Goal: Communication & Community: Ask a question

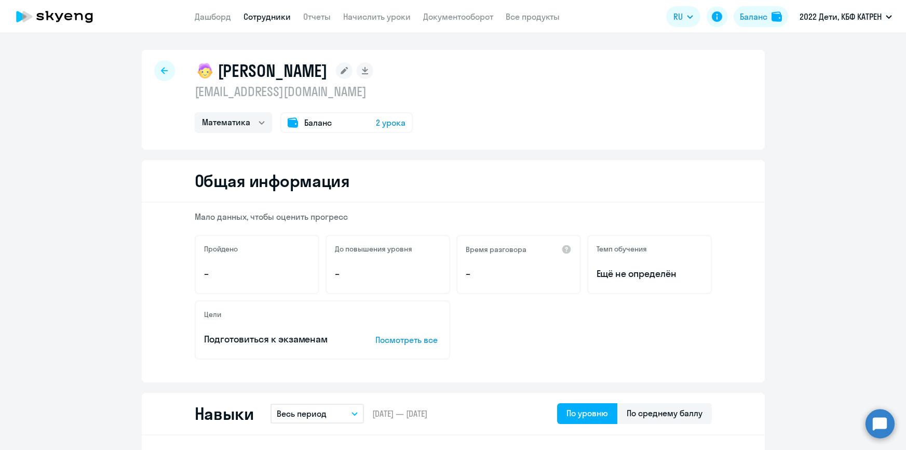
select select "math"
click at [214, 14] on link "Дашборд" at bounding box center [213, 16] width 36 height 10
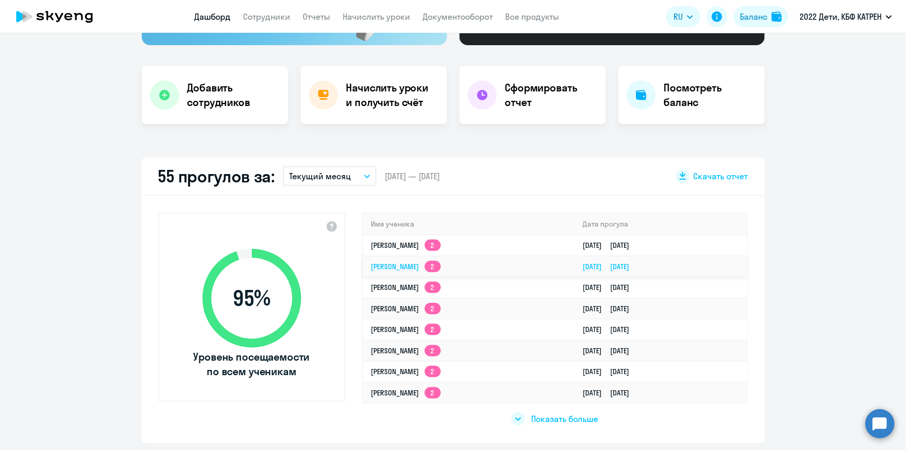
scroll to position [236, 0]
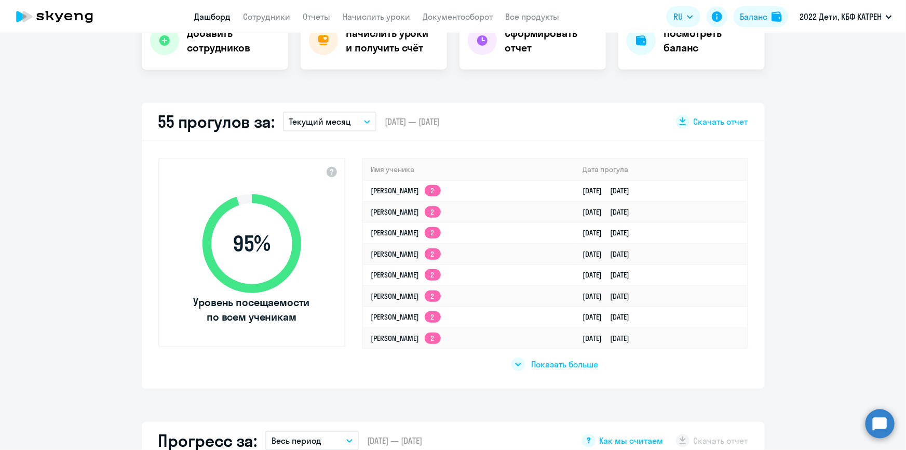
click at [557, 362] on span "Показать больше" at bounding box center [564, 363] width 67 height 11
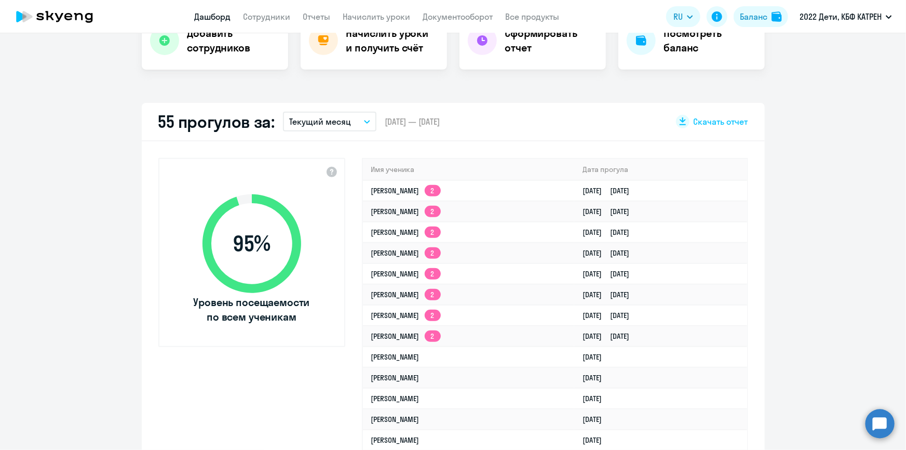
select select "30"
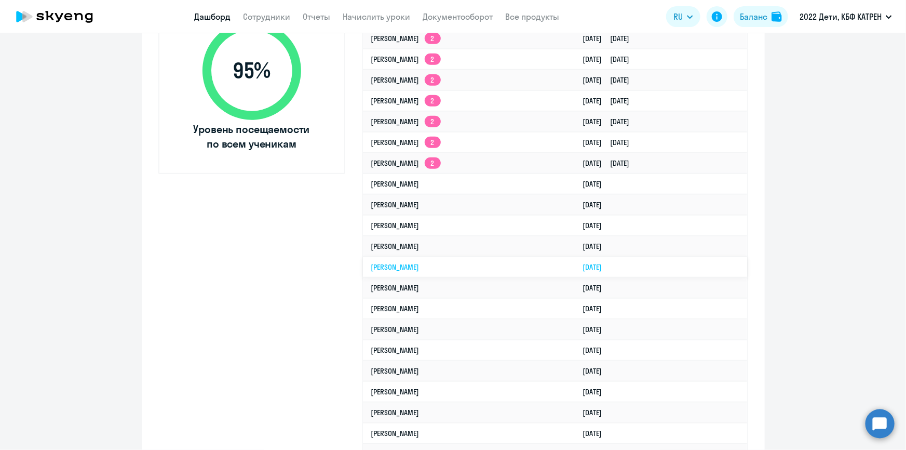
scroll to position [425, 0]
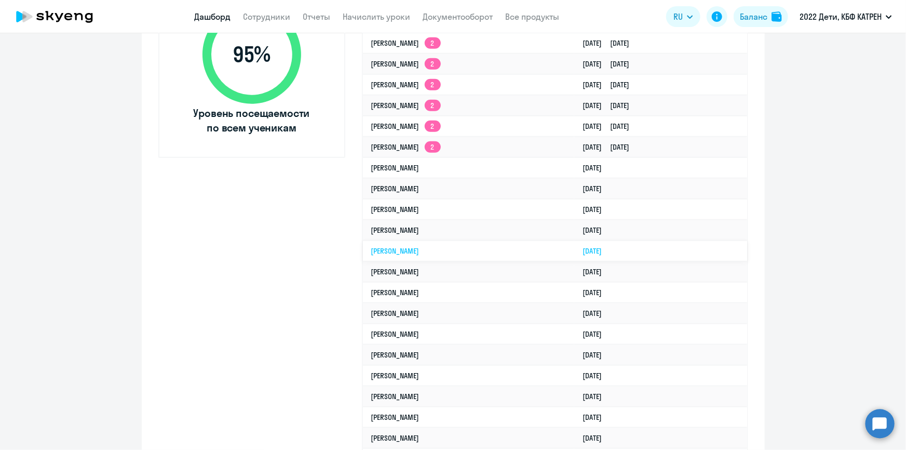
click at [420, 246] on link "[PERSON_NAME]" at bounding box center [395, 250] width 48 height 9
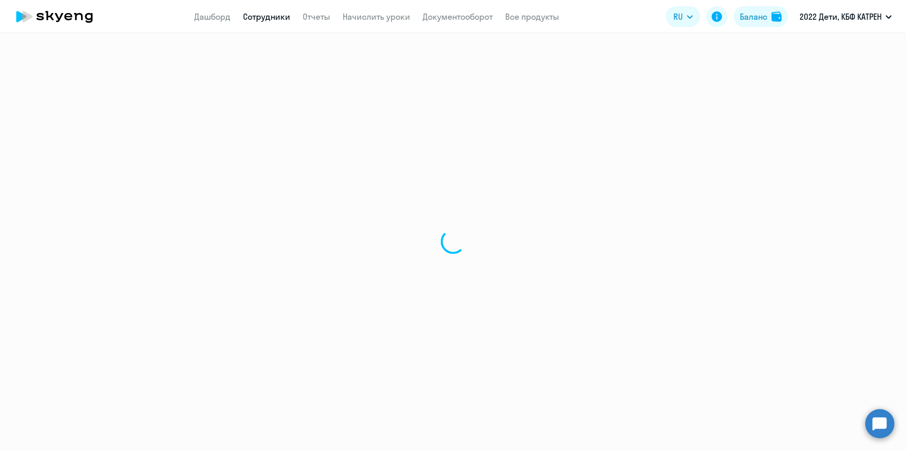
select select "math"
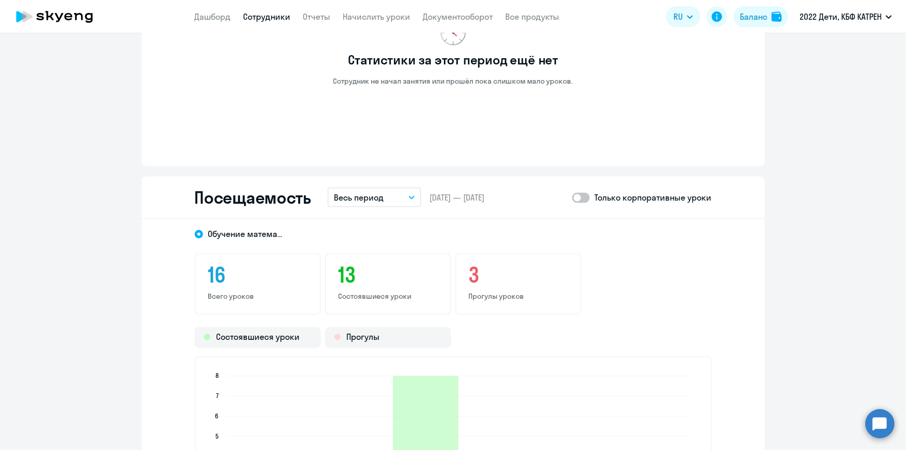
scroll to position [803, 0]
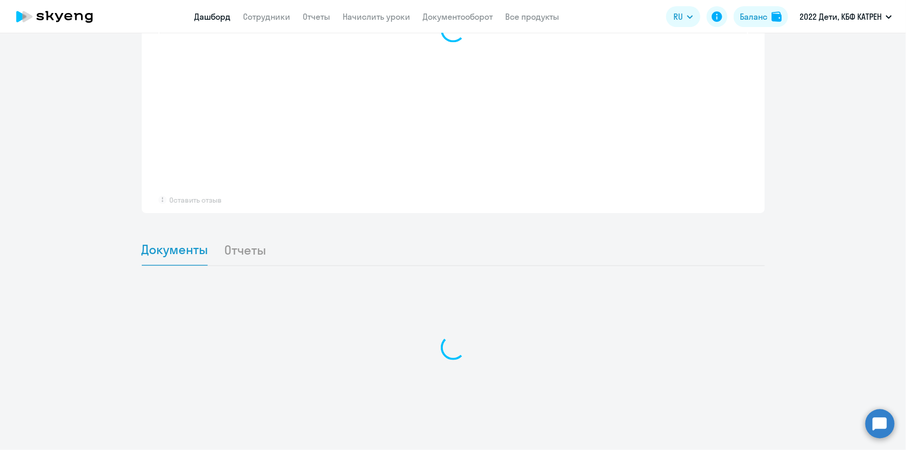
scroll to position [765, 0]
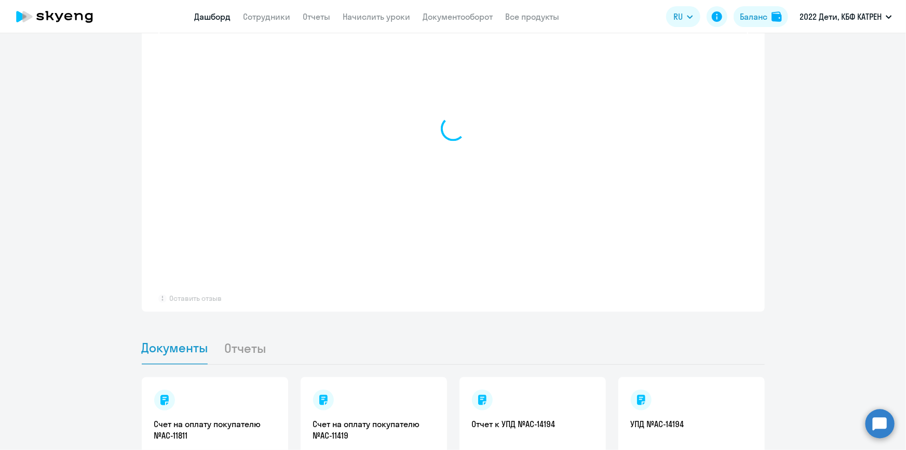
select select "30"
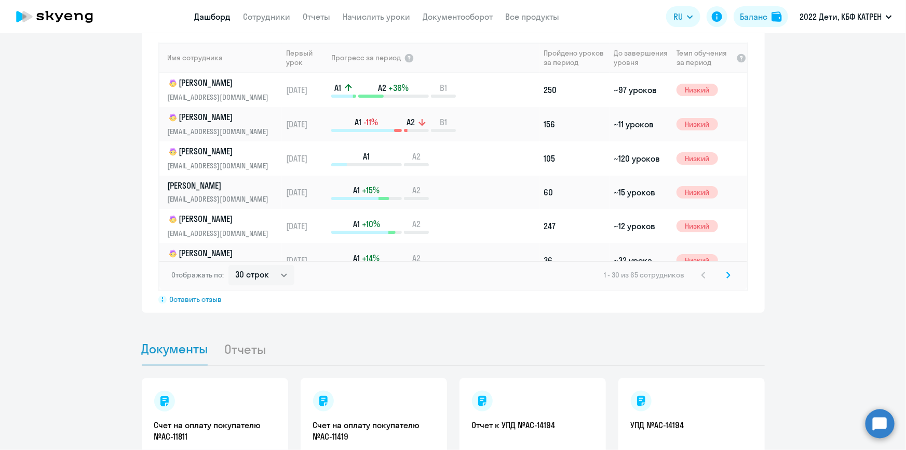
scroll to position [765, 0]
click at [877, 425] on circle at bounding box center [880, 423] width 29 height 29
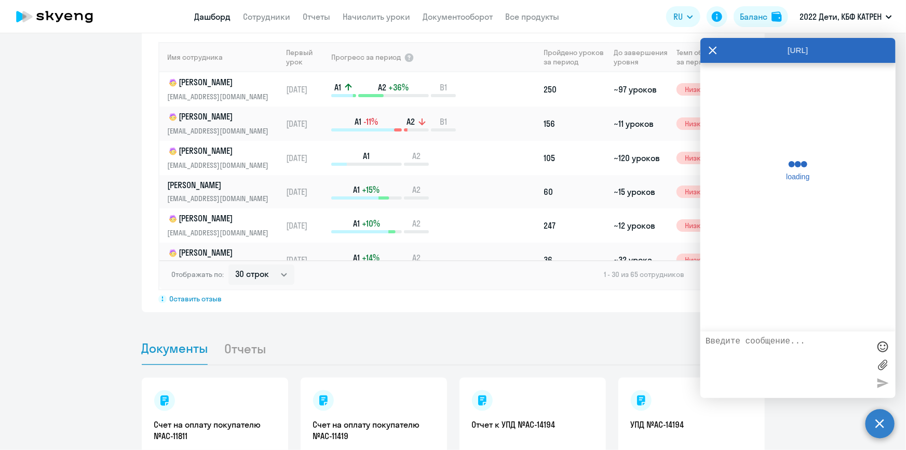
click at [787, 358] on textarea at bounding box center [788, 365] width 164 height 56
type textarea "Д"
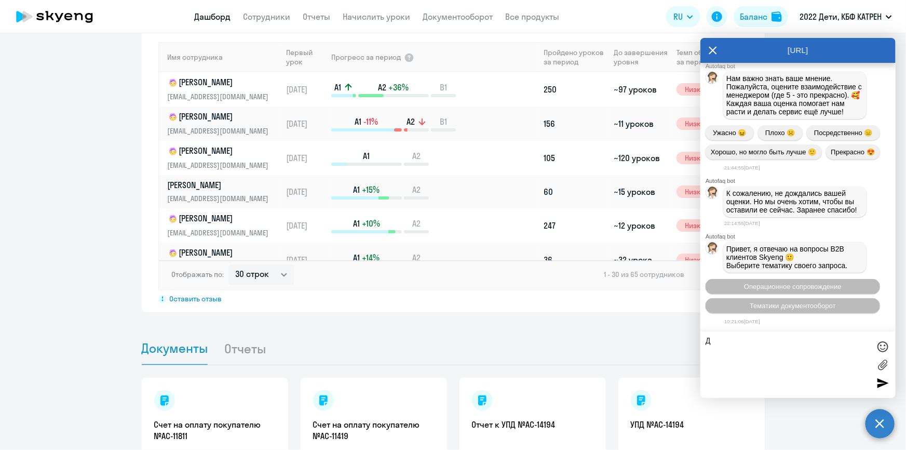
scroll to position [50519, 0]
click at [786, 286] on span "Операционное сопровождение" at bounding box center [793, 287] width 98 height 8
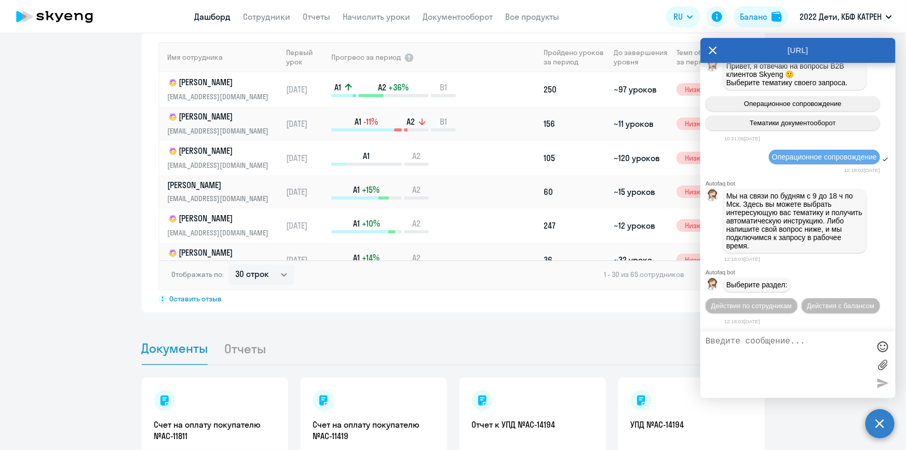
scroll to position [50703, 0]
click at [764, 306] on span "Действия по сотрудникам" at bounding box center [752, 306] width 81 height 8
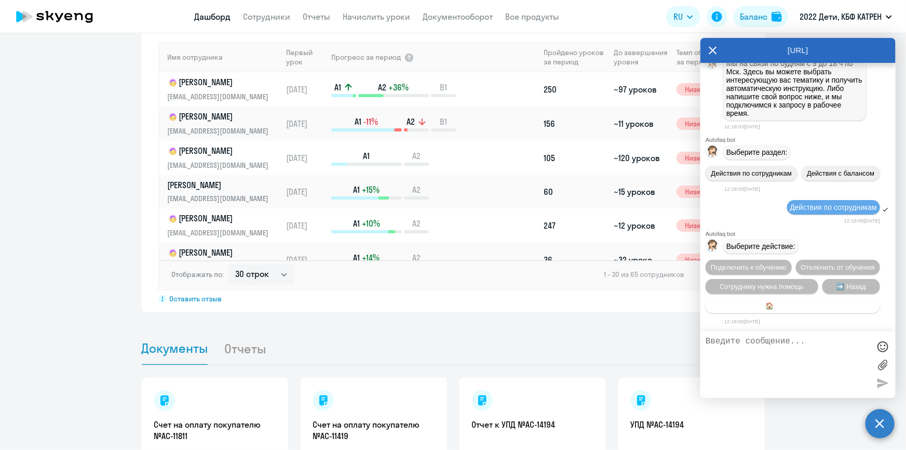
scroll to position [50857, 0]
click at [775, 286] on span "Сотруднику нужна помощь" at bounding box center [762, 287] width 84 height 8
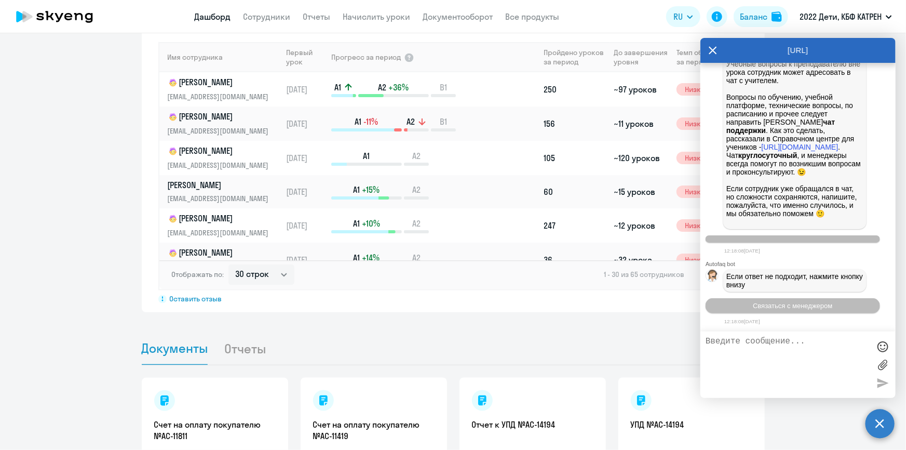
scroll to position [51222, 0]
click at [789, 307] on span "Связаться с менеджером" at bounding box center [792, 306] width 79 height 8
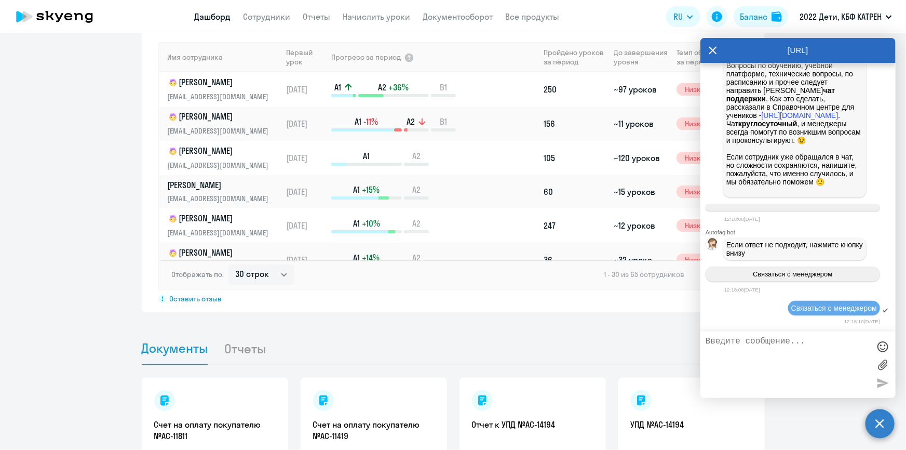
scroll to position [51254, 0]
click at [774, 347] on textarea at bounding box center [788, 365] width 164 height 56
paste textarea "42380110"
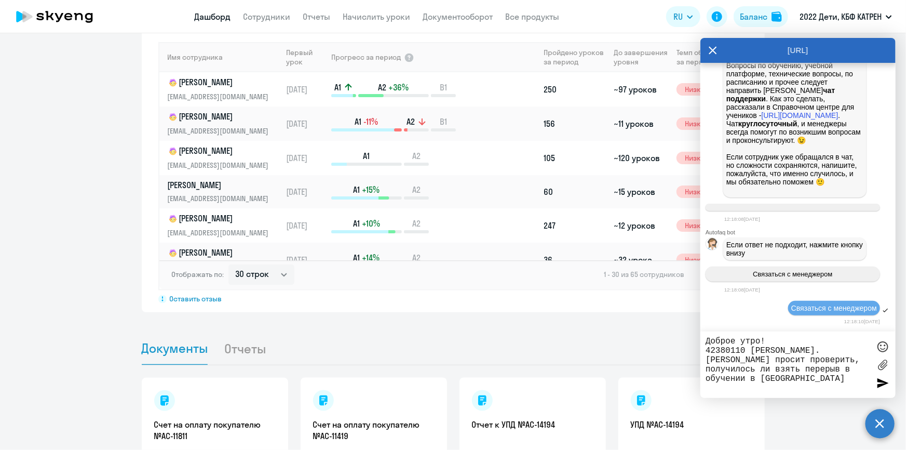
click at [860, 360] on textarea "Доброе утро! 42380110 [PERSON_NAME]. [PERSON_NAME] просит проверить, получилось…" at bounding box center [788, 365] width 164 height 56
type textarea "Доброе утро! 42380110 [PERSON_NAME]. [PERSON_NAME] просит проверить, получилось…"
click at [881, 384] on div at bounding box center [883, 383] width 16 height 16
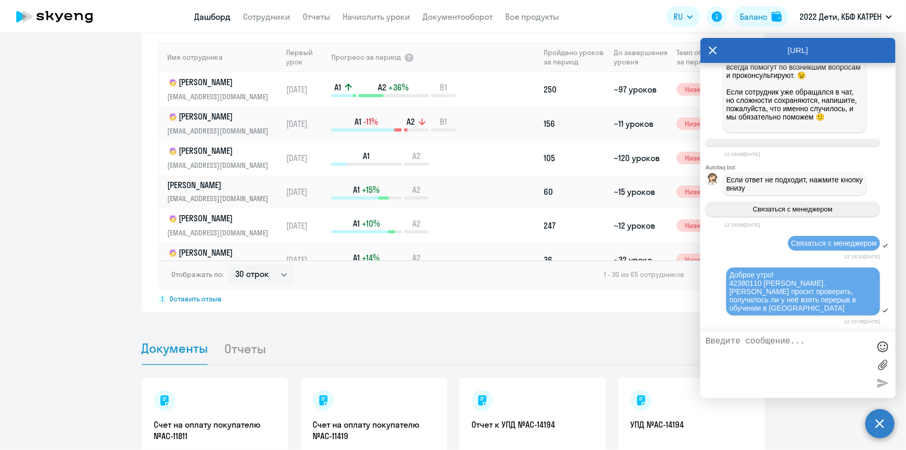
scroll to position [51311, 0]
